Goal: Information Seeking & Learning: Learn about a topic

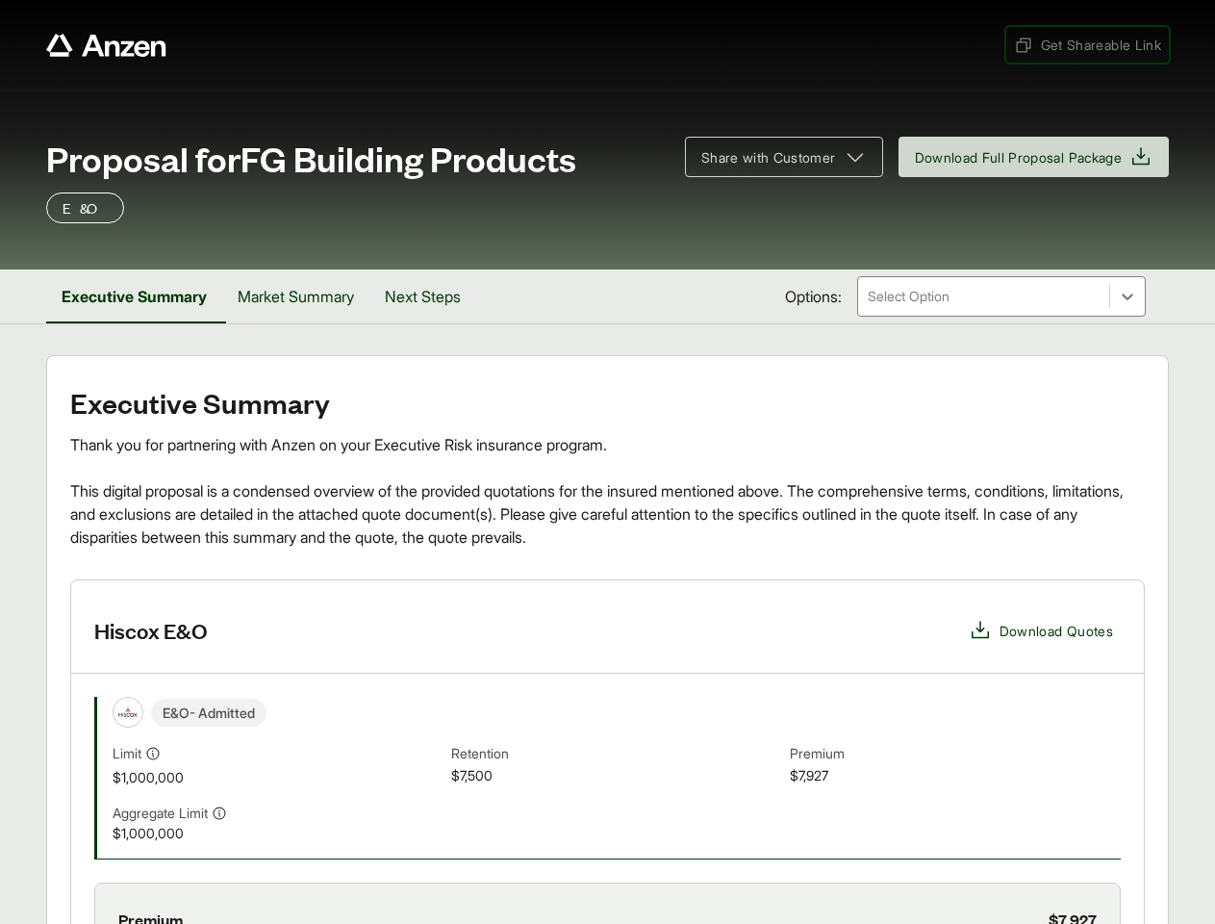
click at [1086, 44] on span "Get Shareable Link" at bounding box center [1087, 45] width 147 height 20
click at [775, 157] on span "Share with Customer" at bounding box center [769, 157] width 135 height 20
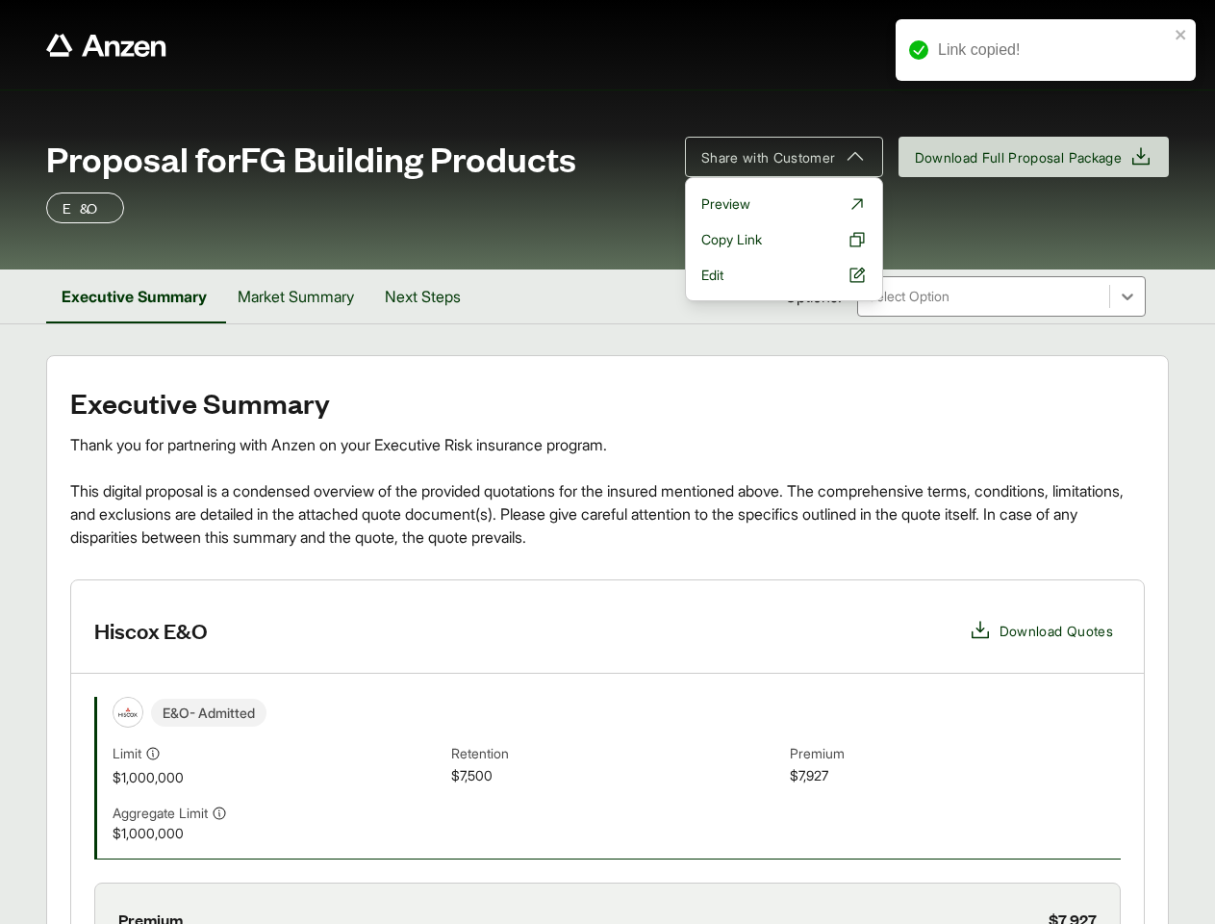
click at [136, 296] on button "Executive Summary" at bounding box center [134, 296] width 176 height 54
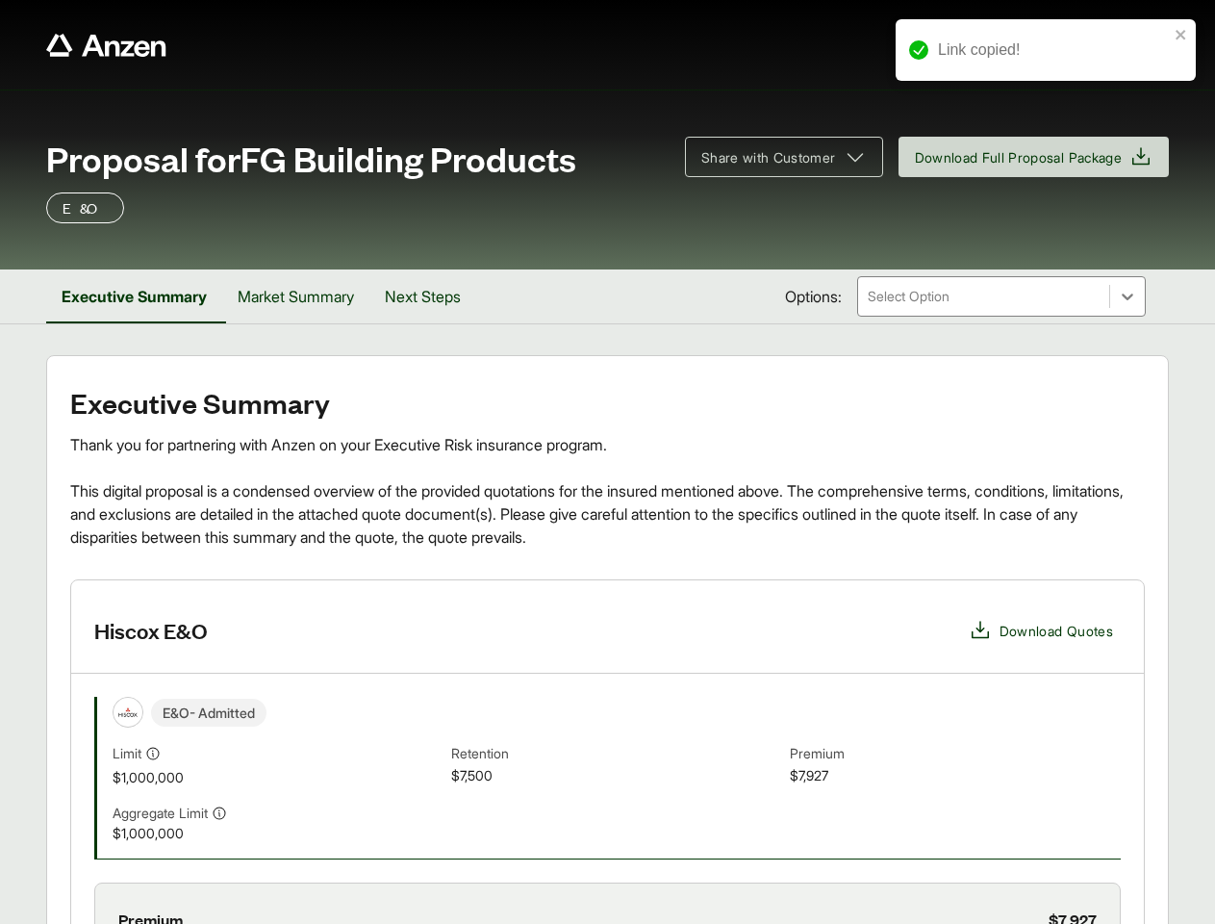
click at [302, 296] on button "Market Summary" at bounding box center [295, 296] width 147 height 54
click at [433, 296] on button "Next Steps" at bounding box center [421, 296] width 107 height 54
click at [607, 752] on div "E&O - Admitted Limit $1,000,000 Retention $7,500 Premium $7,927" at bounding box center [617, 742] width 1009 height 90
